Goal: Information Seeking & Learning: Learn about a topic

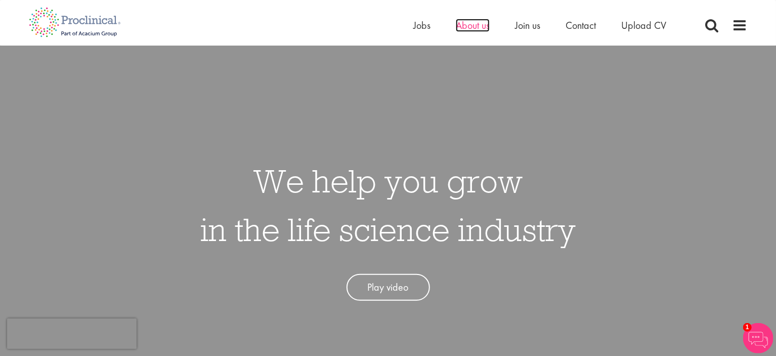
click at [475, 29] on span "About us" at bounding box center [473, 25] width 34 height 13
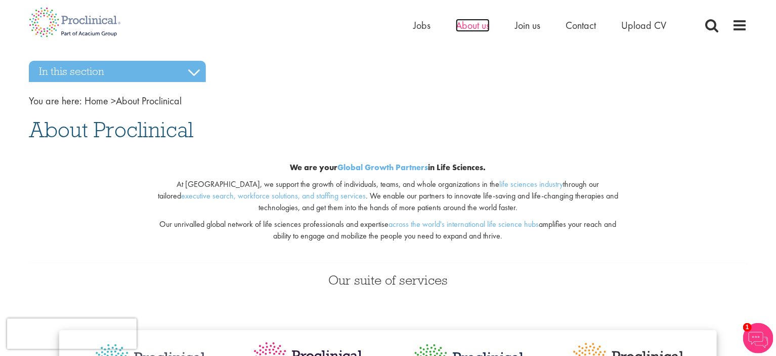
click at [479, 24] on span "About us" at bounding box center [473, 25] width 34 height 13
click at [116, 31] on img at bounding box center [74, 22] width 107 height 45
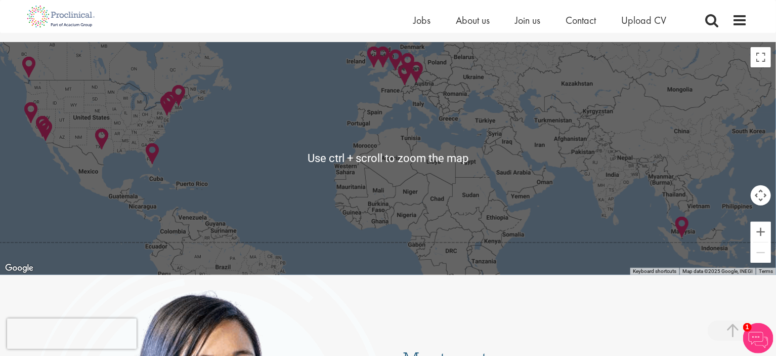
scroll to position [2392, 0]
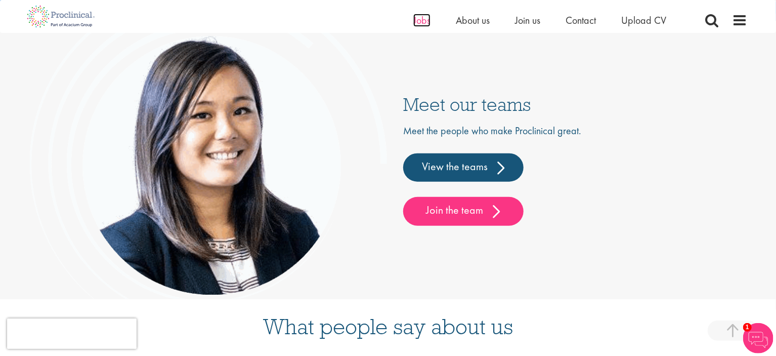
click at [422, 16] on span "Jobs" at bounding box center [422, 20] width 17 height 13
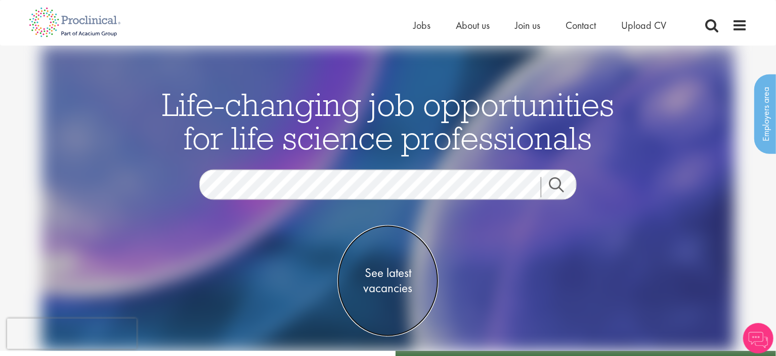
click at [390, 283] on span "See latest vacancies" at bounding box center [388, 280] width 101 height 30
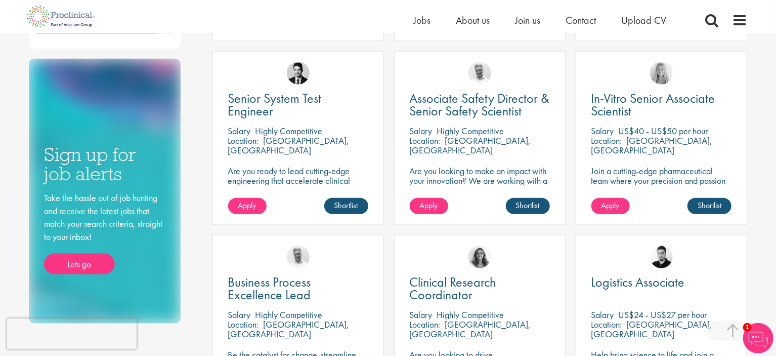
scroll to position [845, 0]
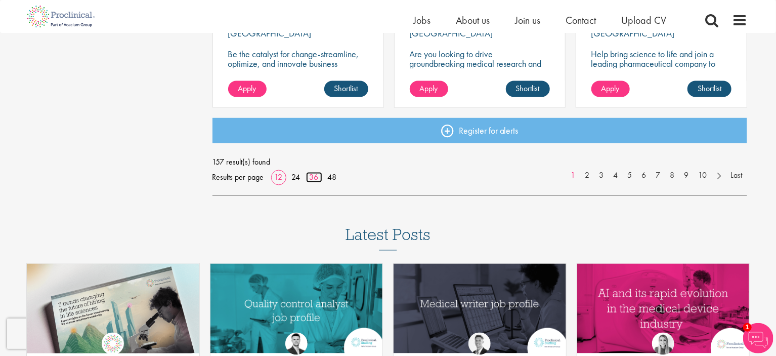
click at [314, 177] on link "36" at bounding box center [314, 177] width 16 height 11
